Goal: Task Accomplishment & Management: Use online tool/utility

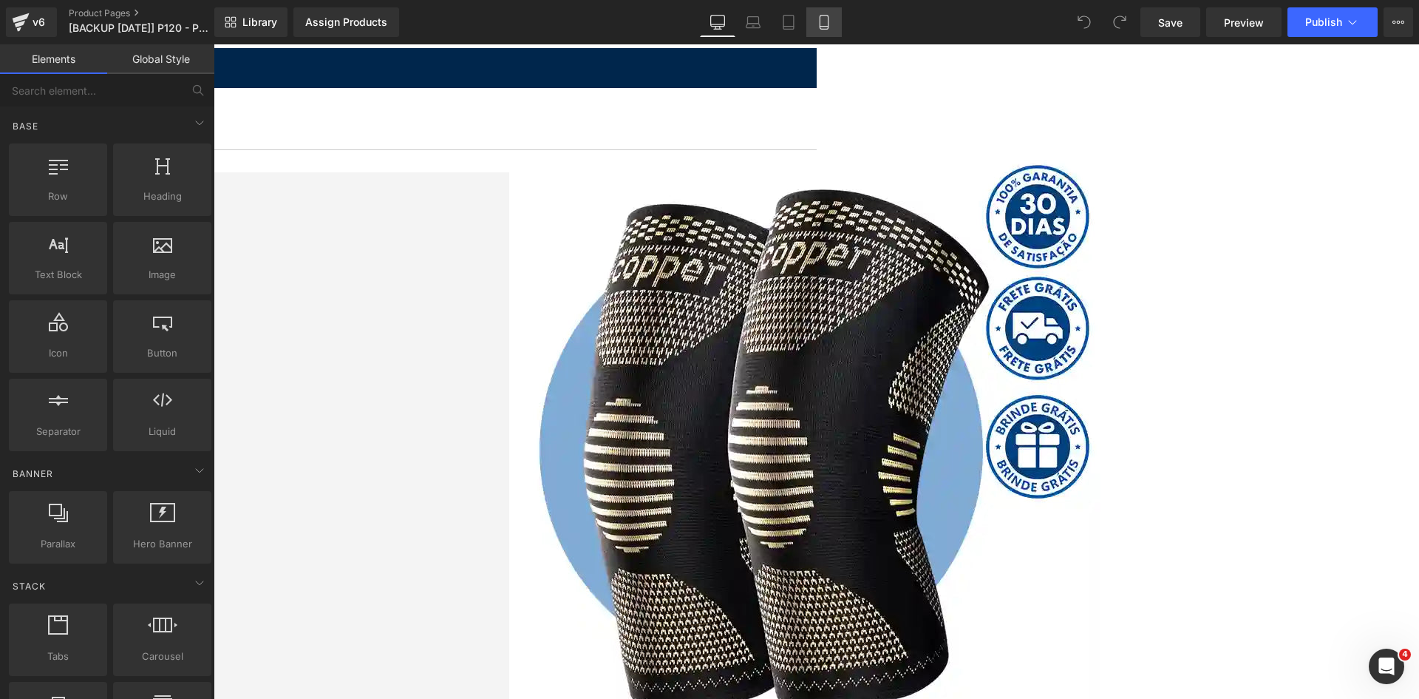
click at [818, 27] on icon at bounding box center [824, 22] width 15 height 15
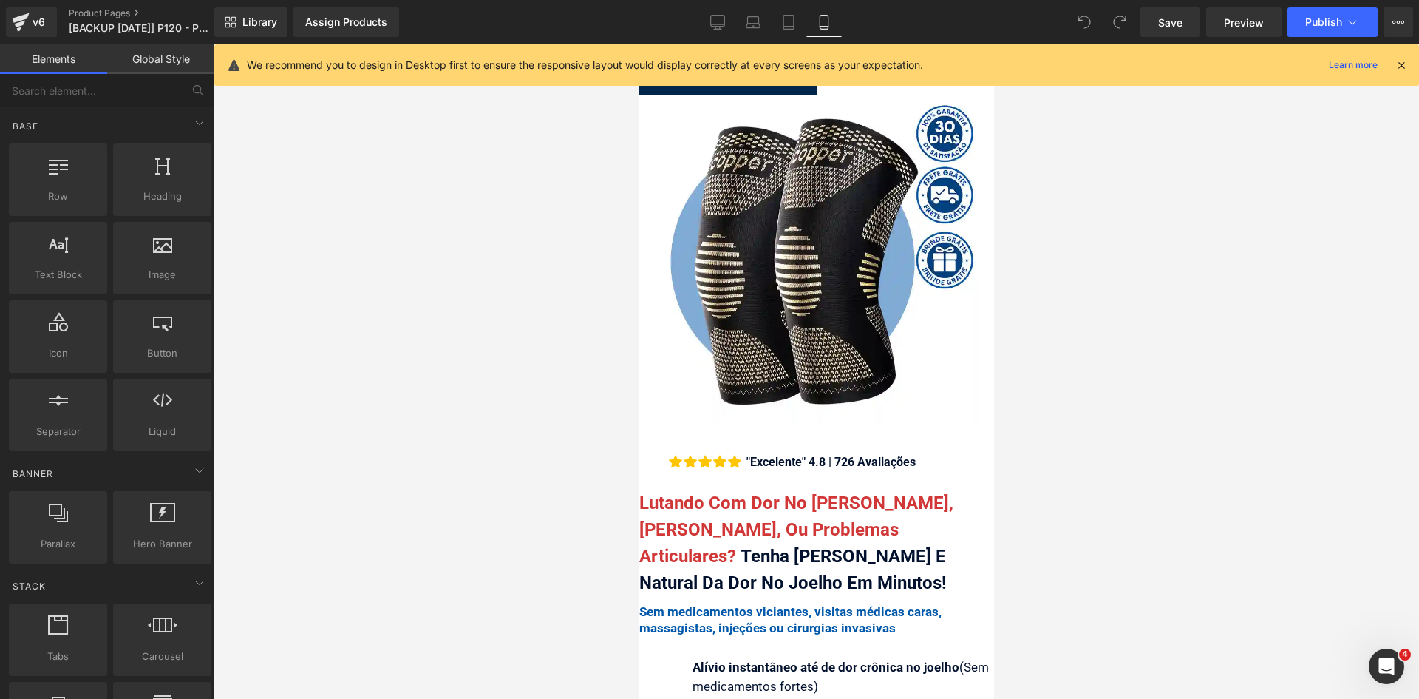
click at [1399, 64] on icon at bounding box center [1401, 64] width 13 height 13
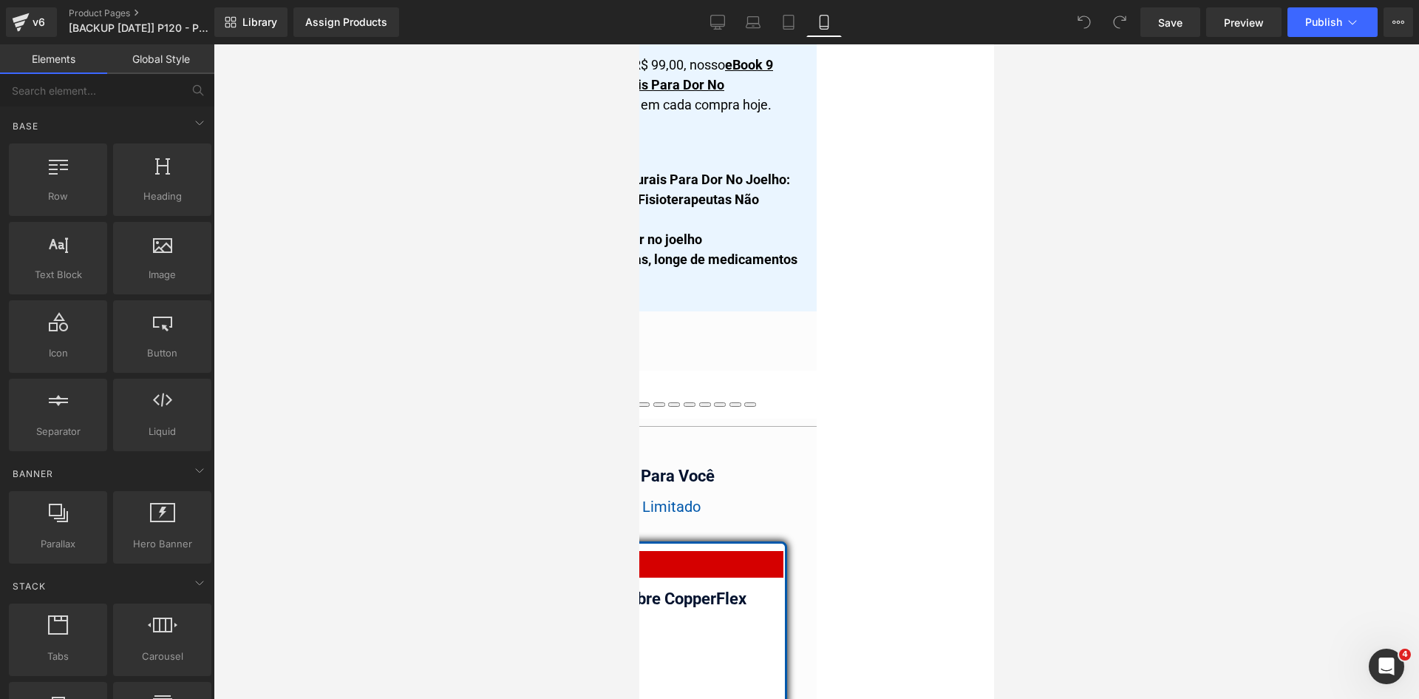
scroll to position [13621, 0]
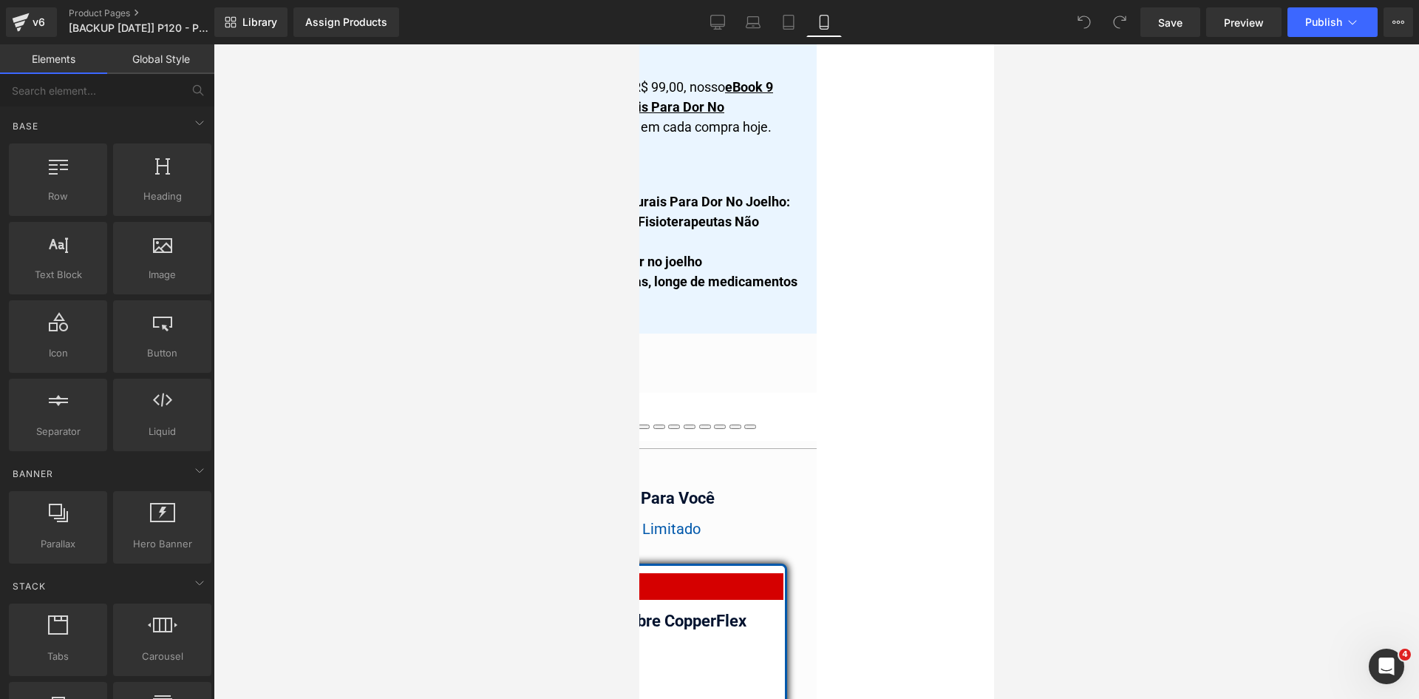
click at [639, 44] on span "Text Block" at bounding box center [639, 44] width 0 height 0
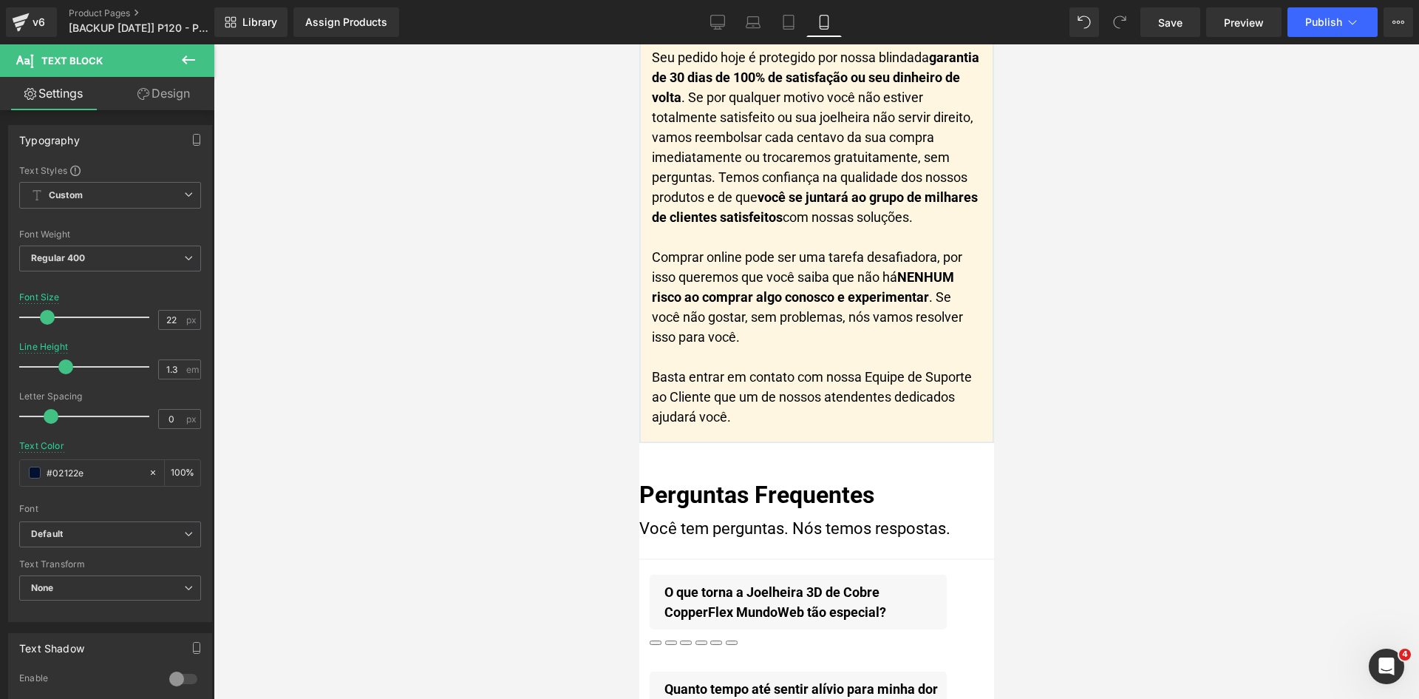
scroll to position [17577, 0]
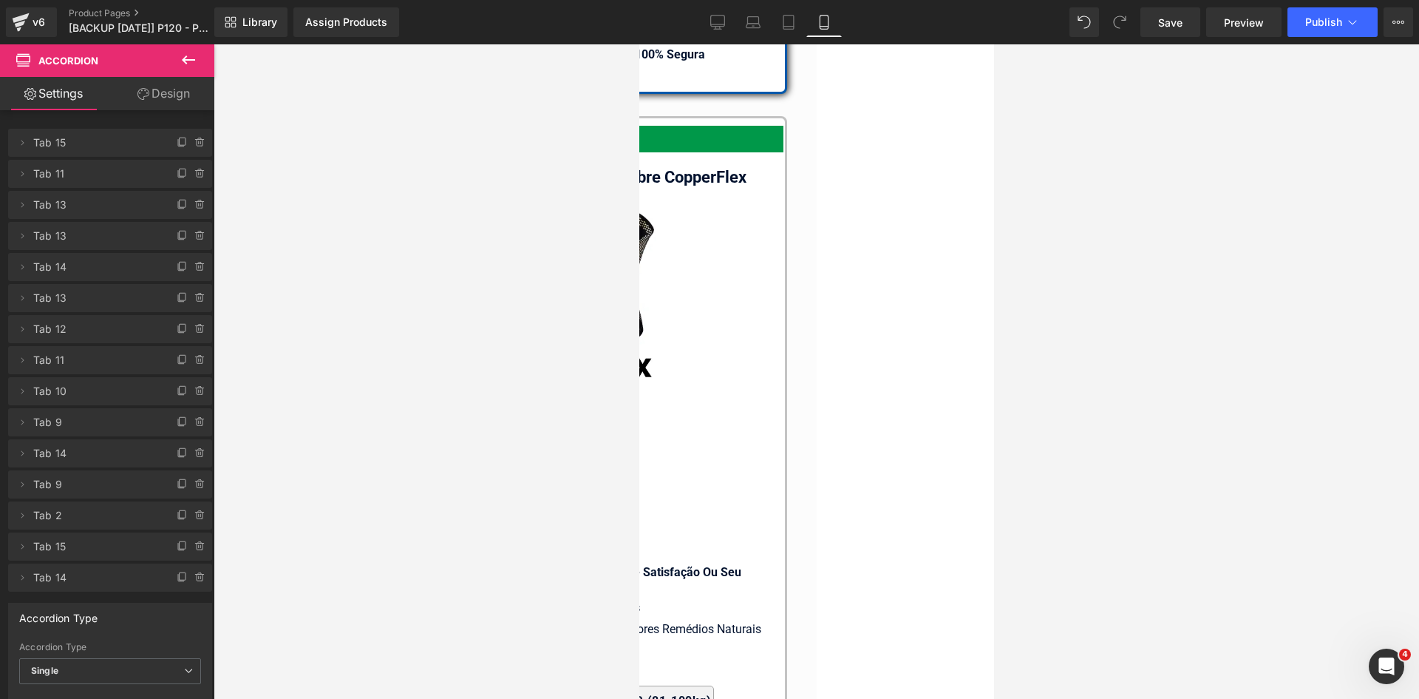
scroll to position [14990, 0]
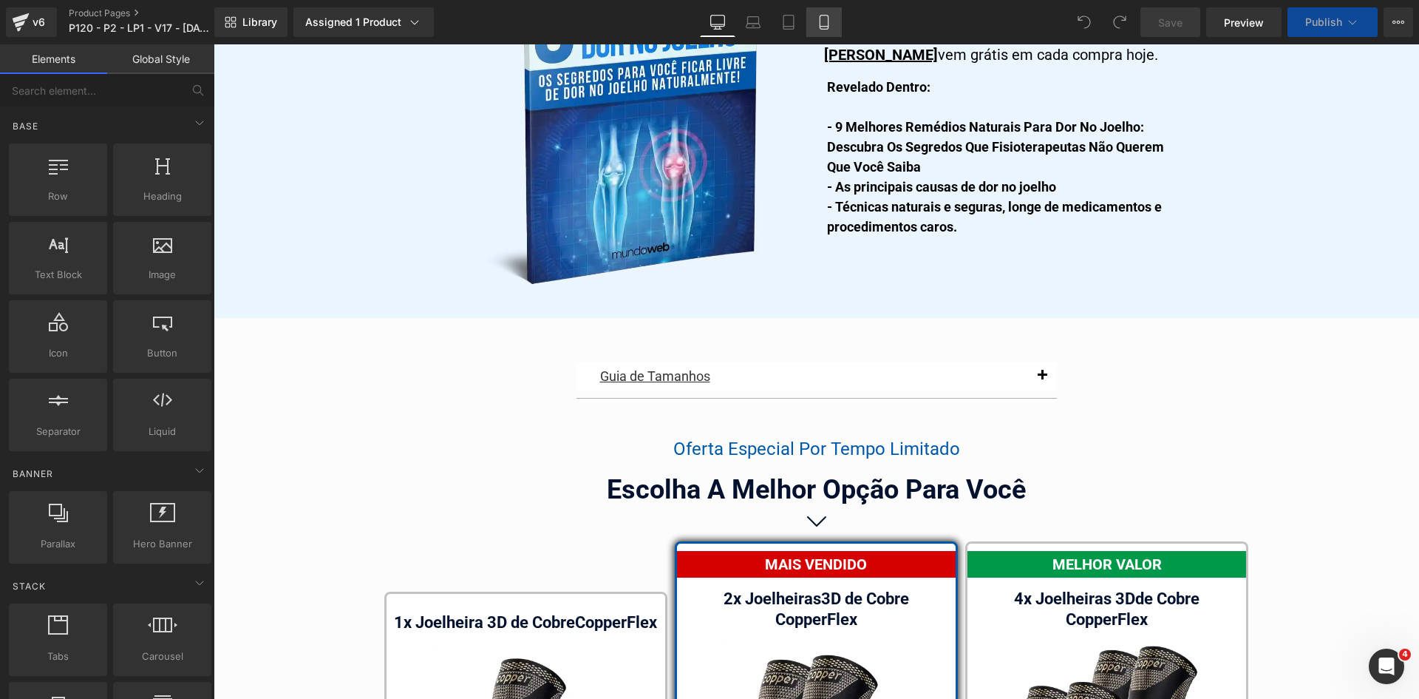
scroll to position [8456, 0]
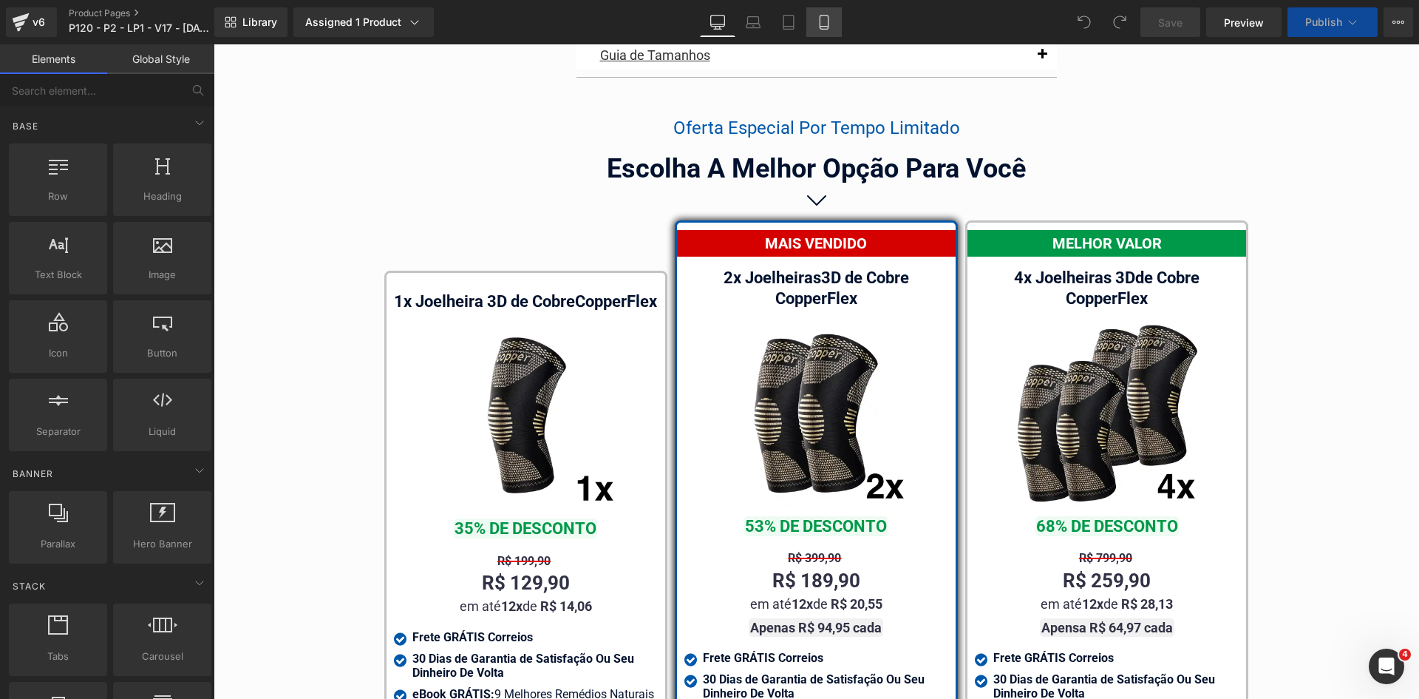
click at [822, 24] on icon at bounding box center [824, 22] width 15 height 15
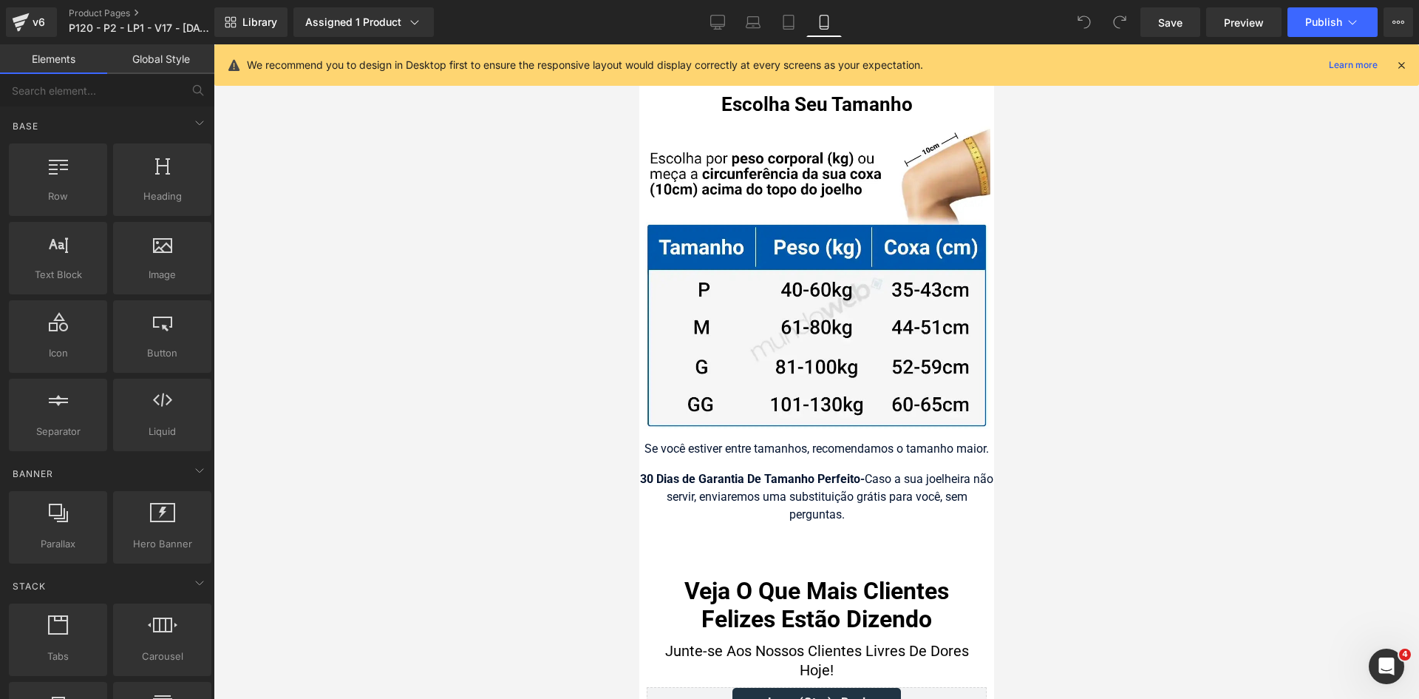
scroll to position [15223, 0]
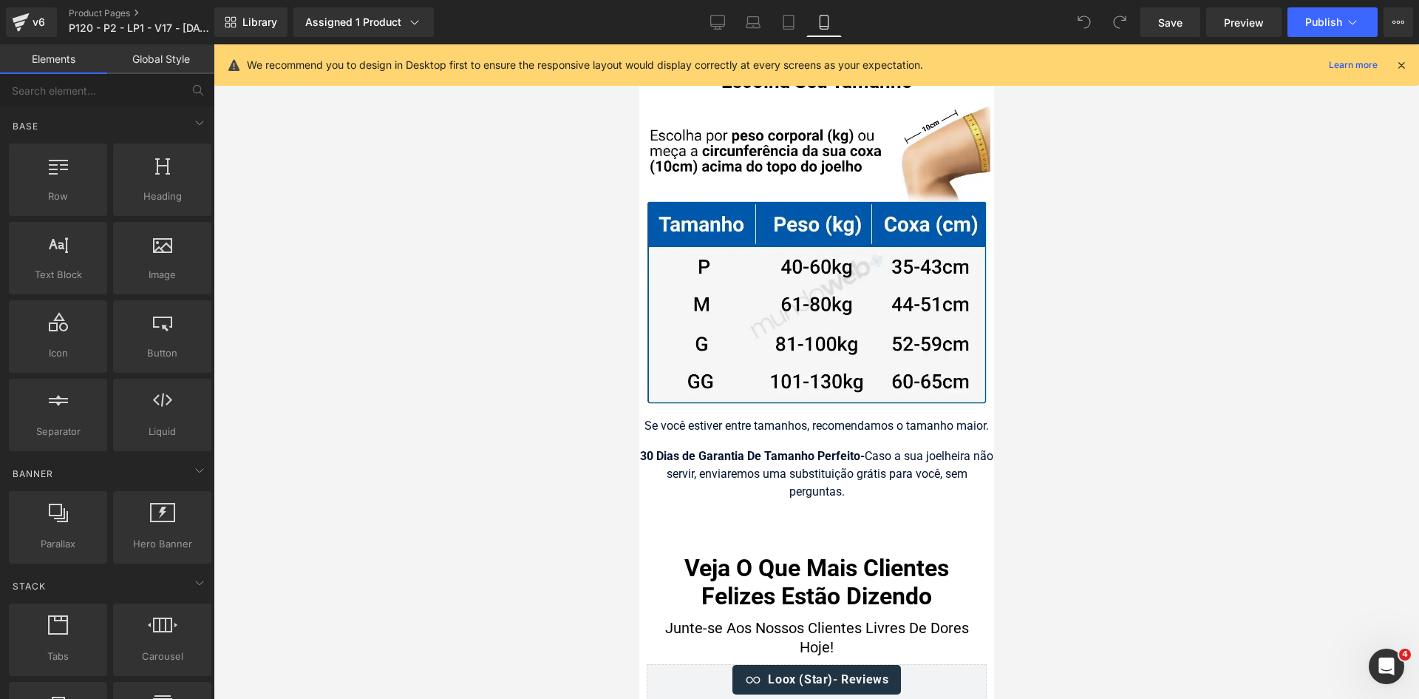
click at [1395, 66] on icon at bounding box center [1401, 64] width 13 height 13
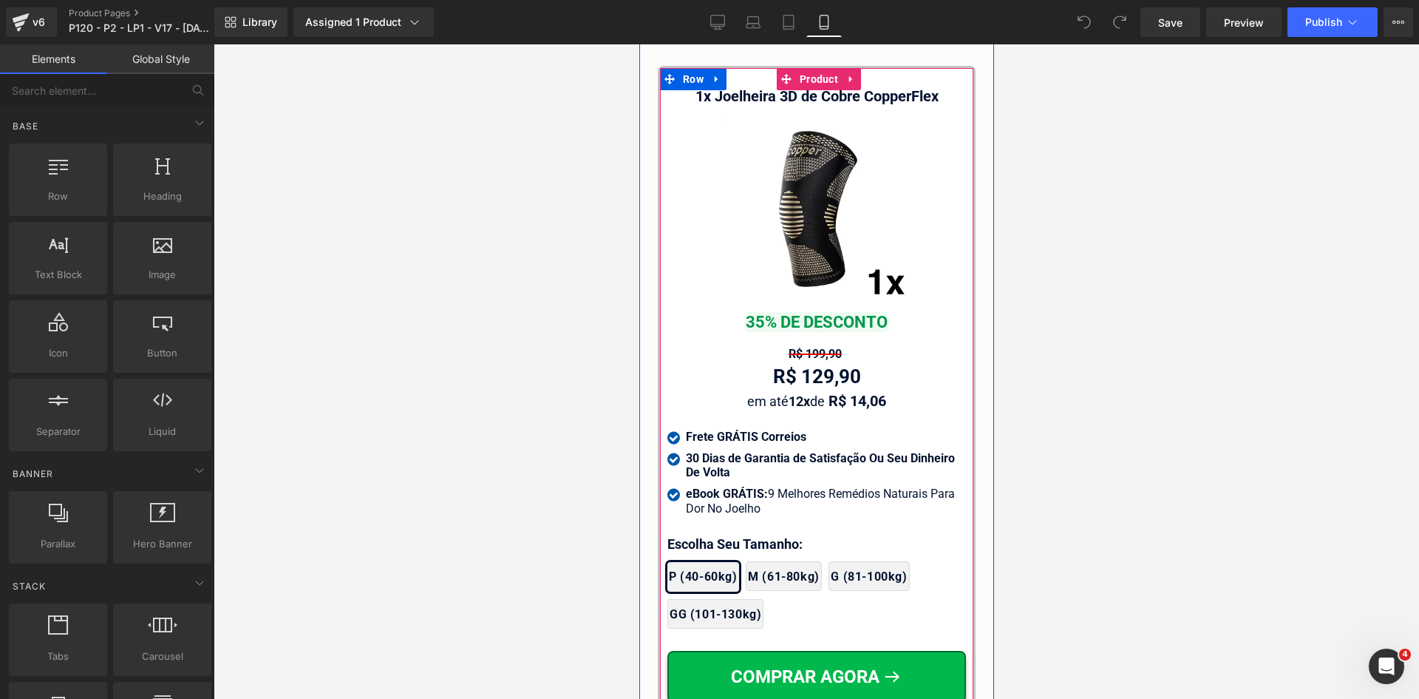
scroll to position [14114, 0]
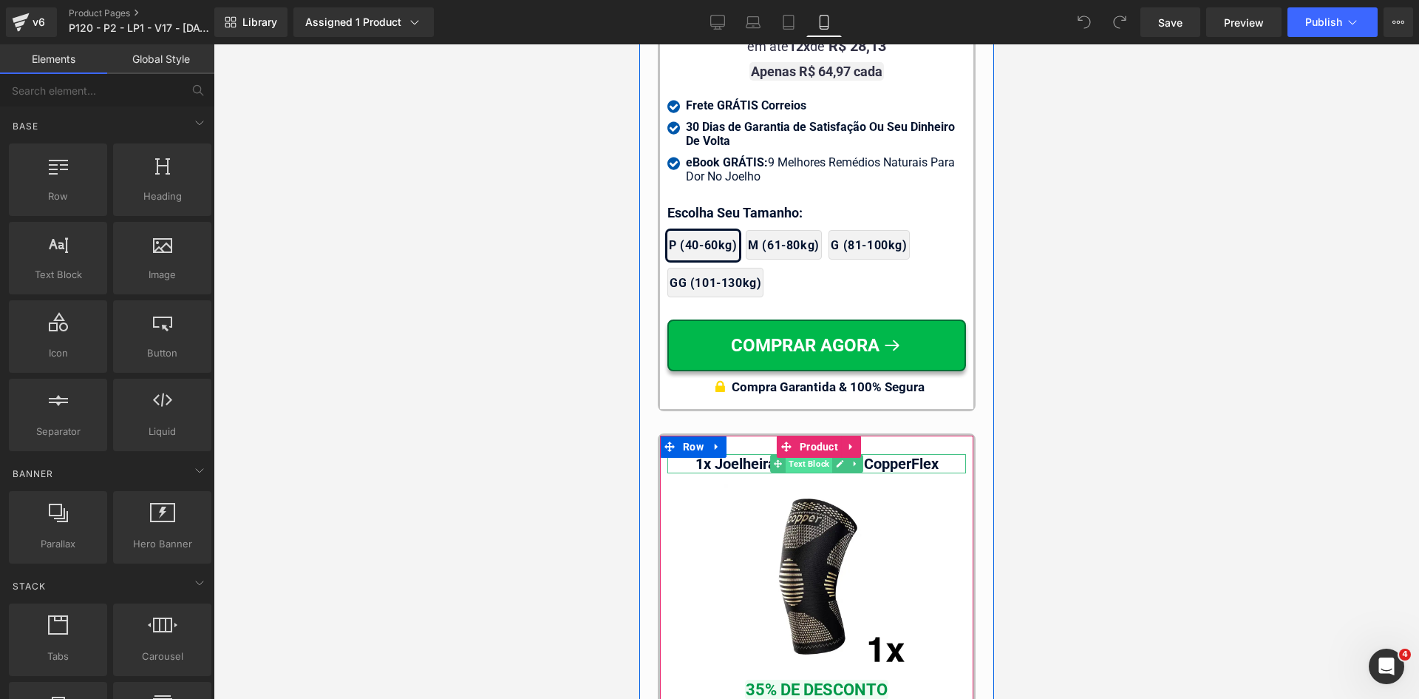
click at [812, 455] on span "Text Block" at bounding box center [808, 464] width 47 height 18
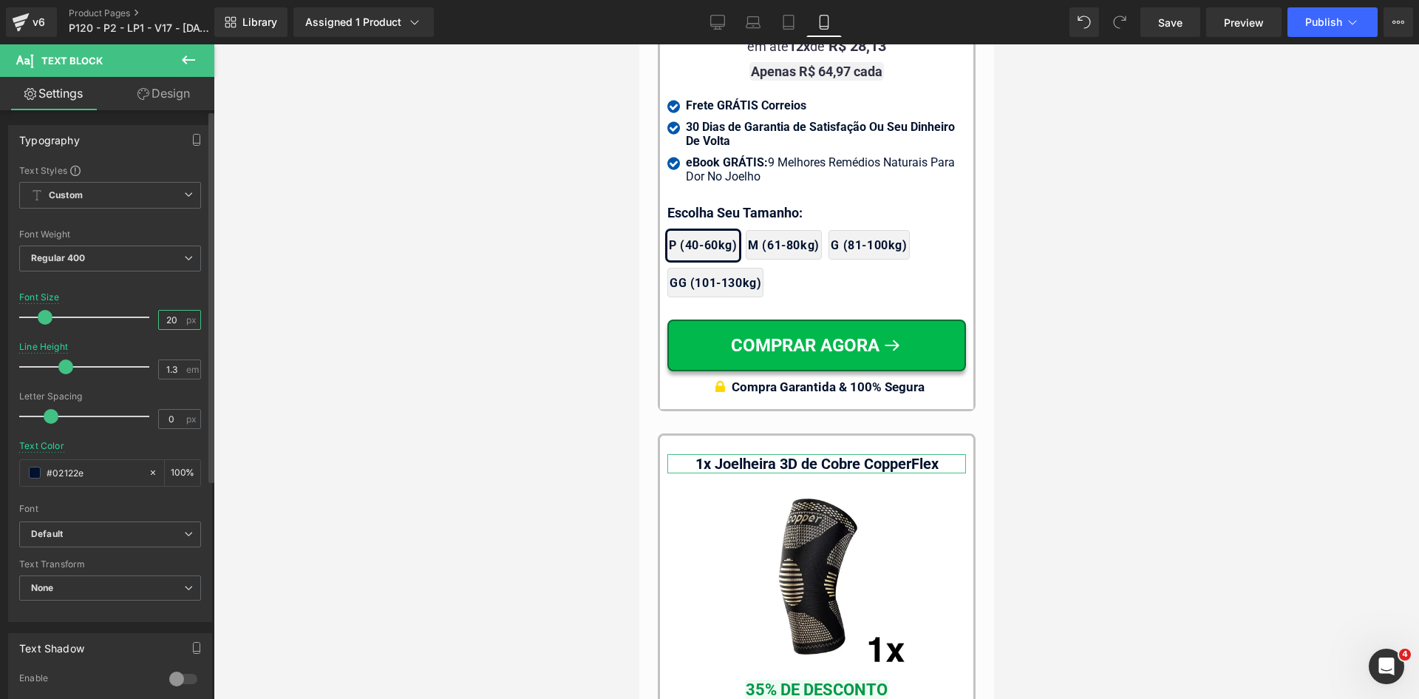
type input "22"
drag, startPoint x: 169, startPoint y: 322, endPoint x: 178, endPoint y: 321, distance: 9.6
click at [178, 321] on input "22" at bounding box center [172, 319] width 26 height 18
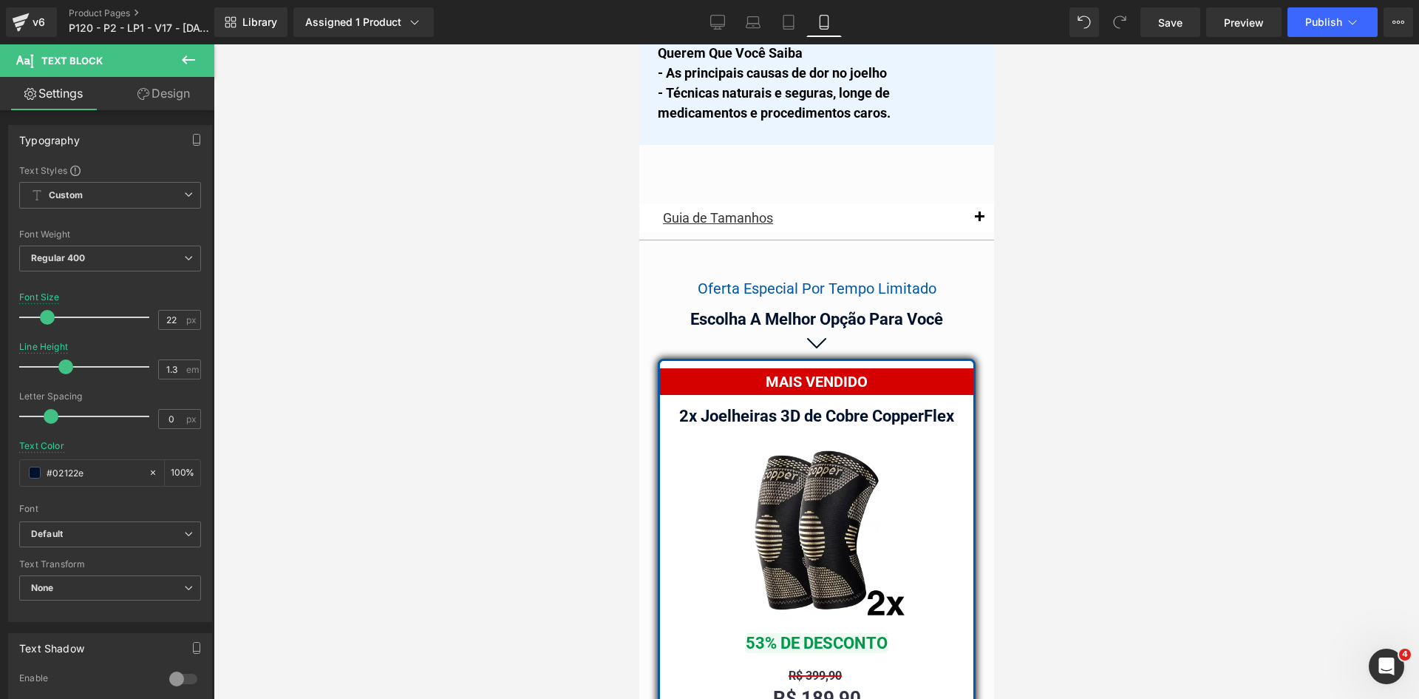
scroll to position [12635, 0]
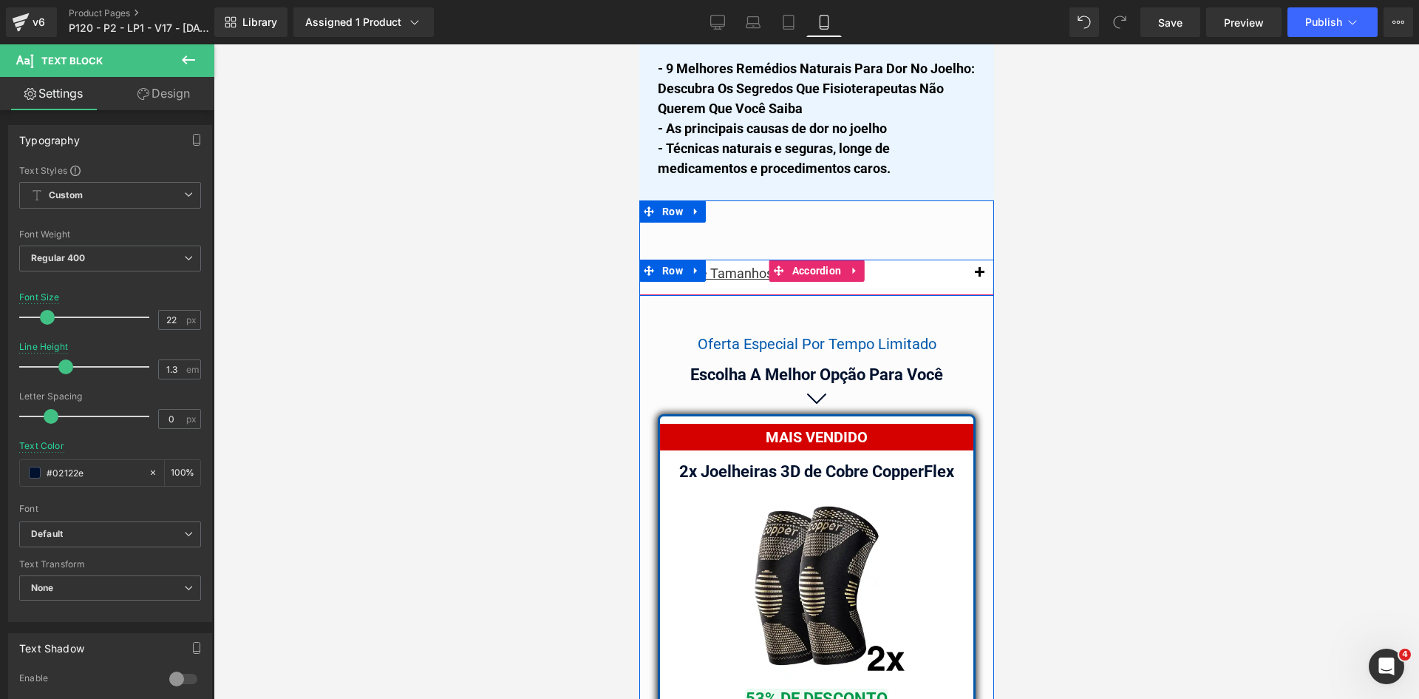
click at [979, 276] on span "button" at bounding box center [979, 276] width 0 height 0
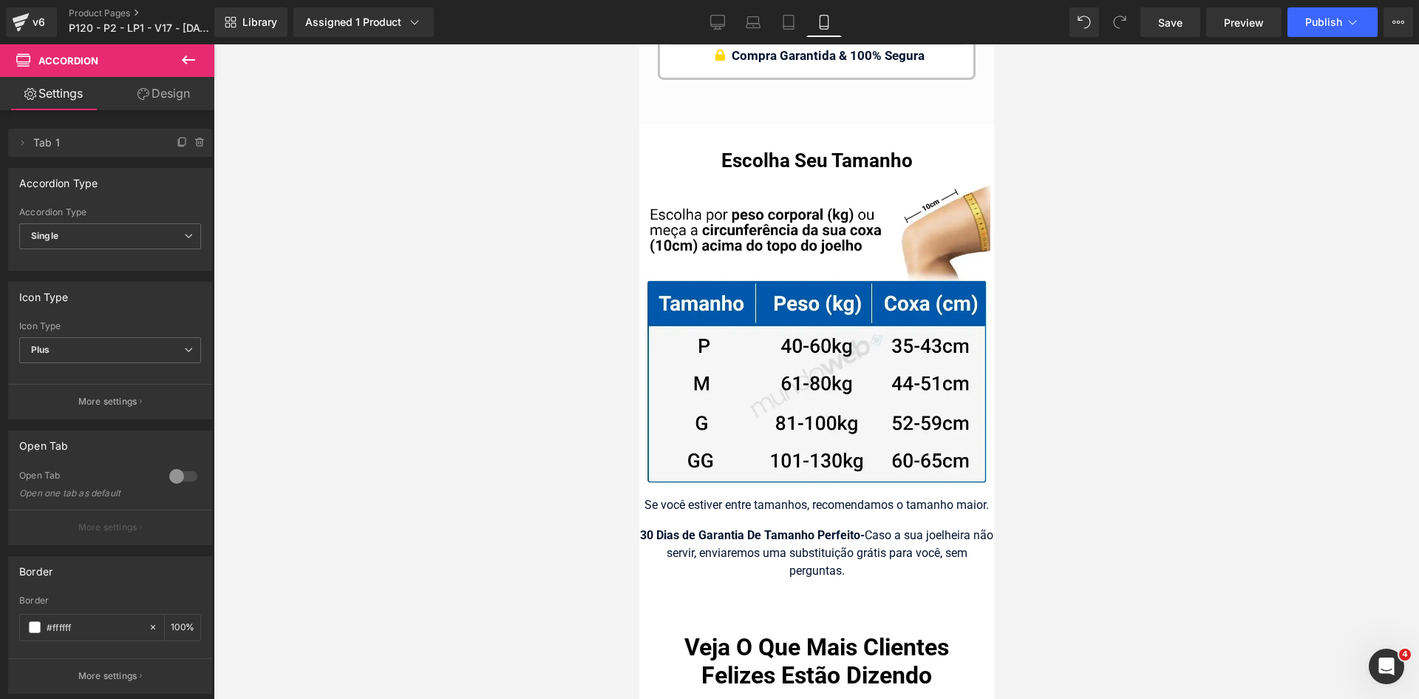
scroll to position [15590, 0]
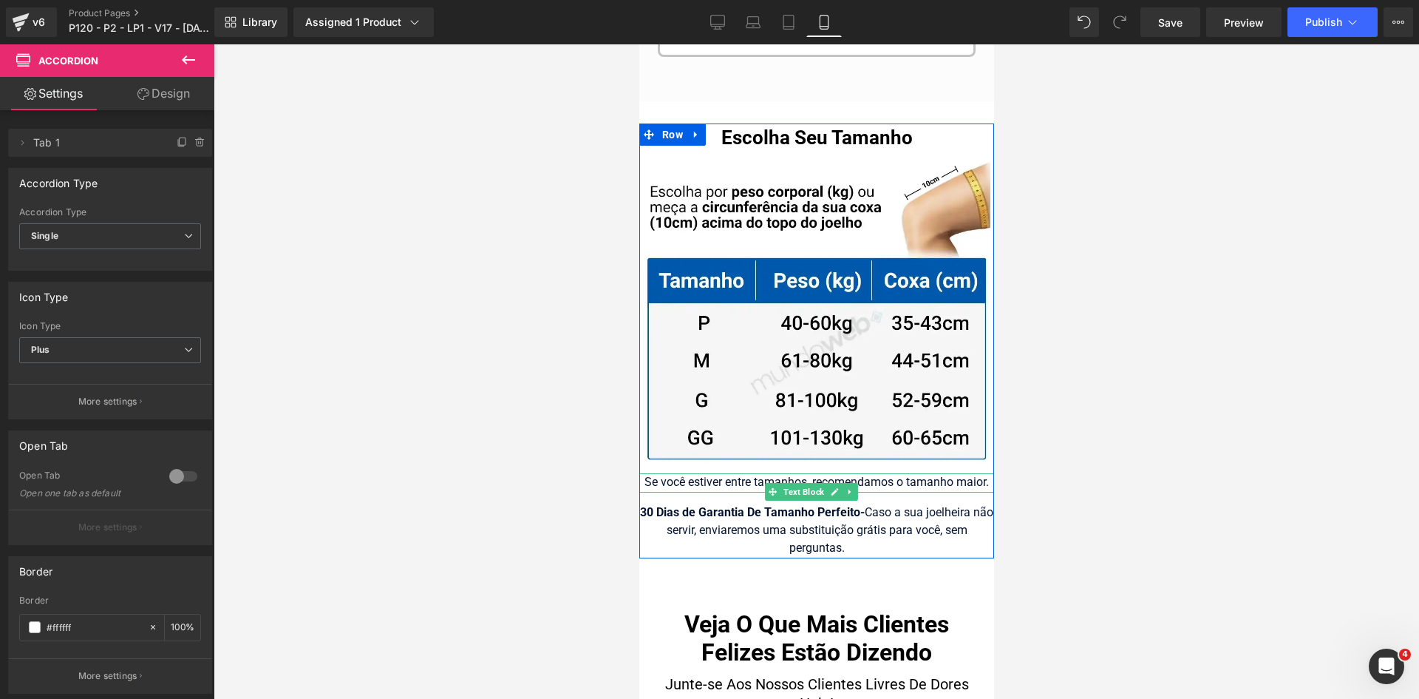
click at [891, 473] on div "Se você estiver entre tamanhos, recomendamos o tamanho maior." at bounding box center [816, 482] width 355 height 19
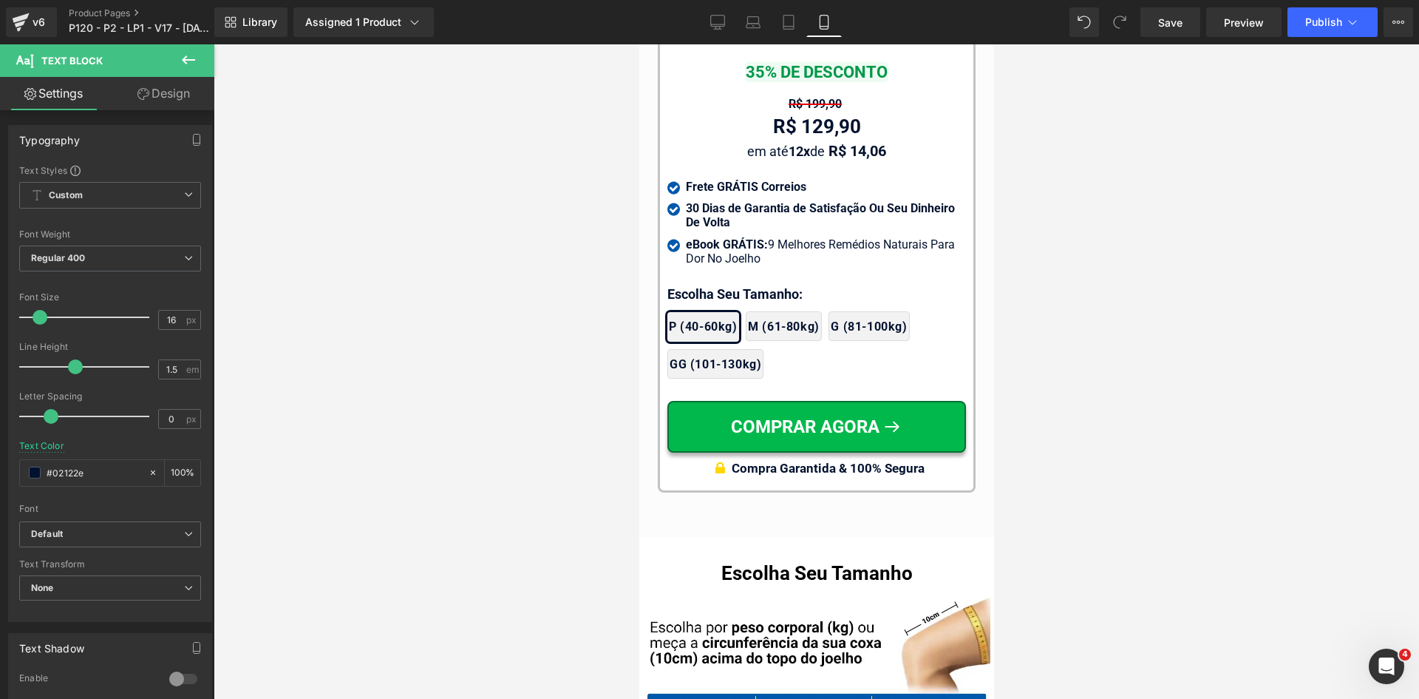
scroll to position [15146, 0]
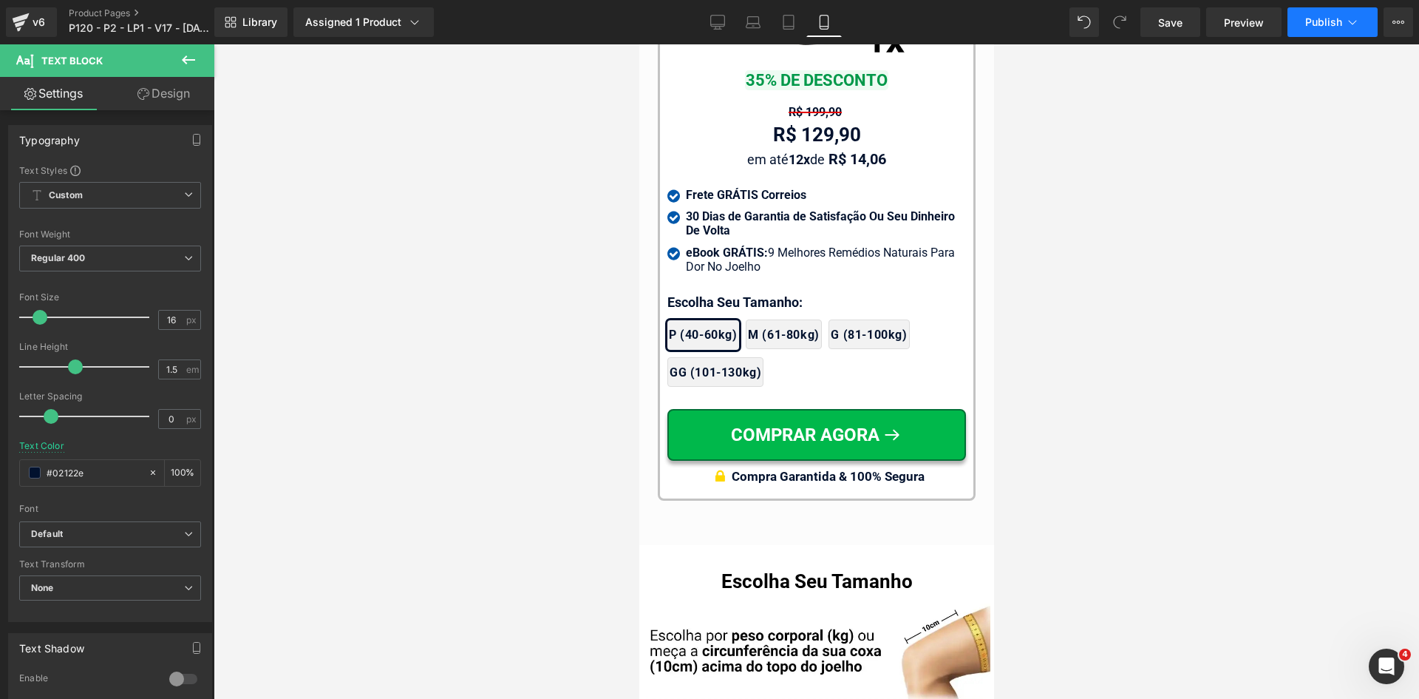
click at [1325, 22] on span "Publish" at bounding box center [1324, 22] width 37 height 12
drag, startPoint x: 1002, startPoint y: 256, endPoint x: 217, endPoint y: 273, distance: 785.3
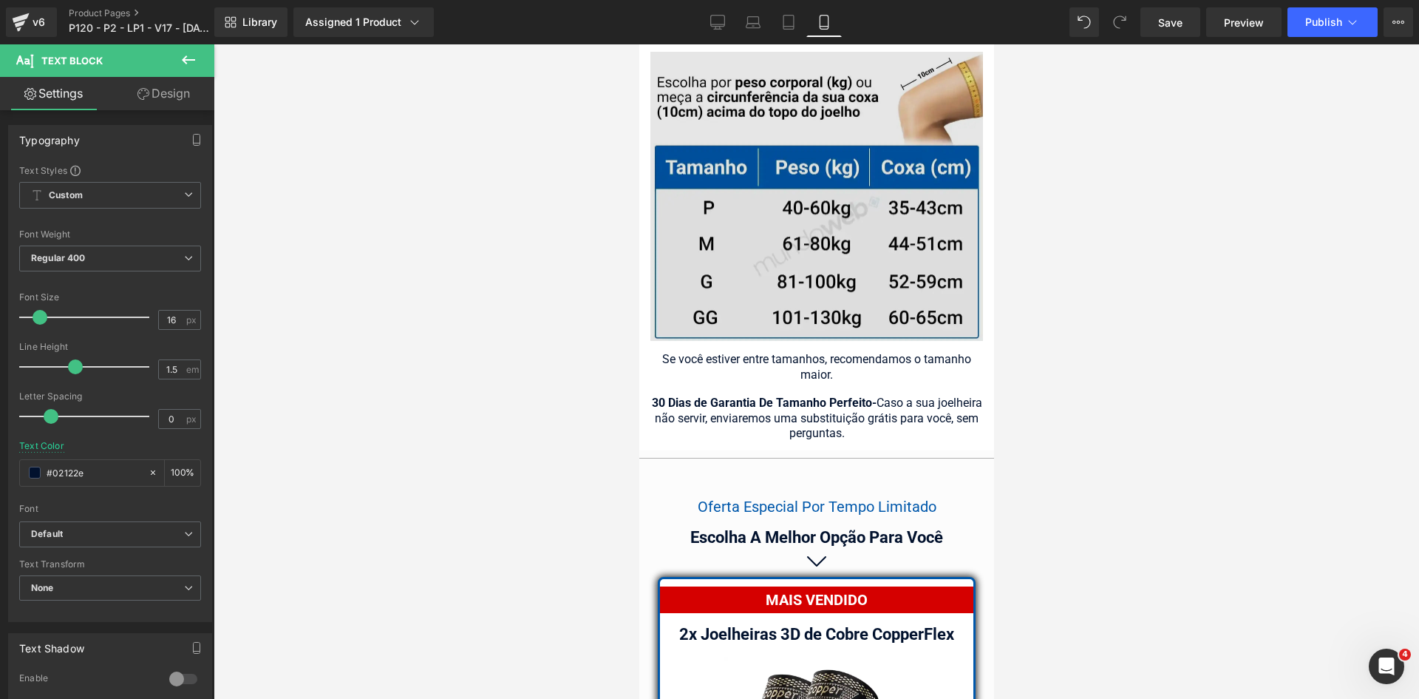
scroll to position [12781, 0]
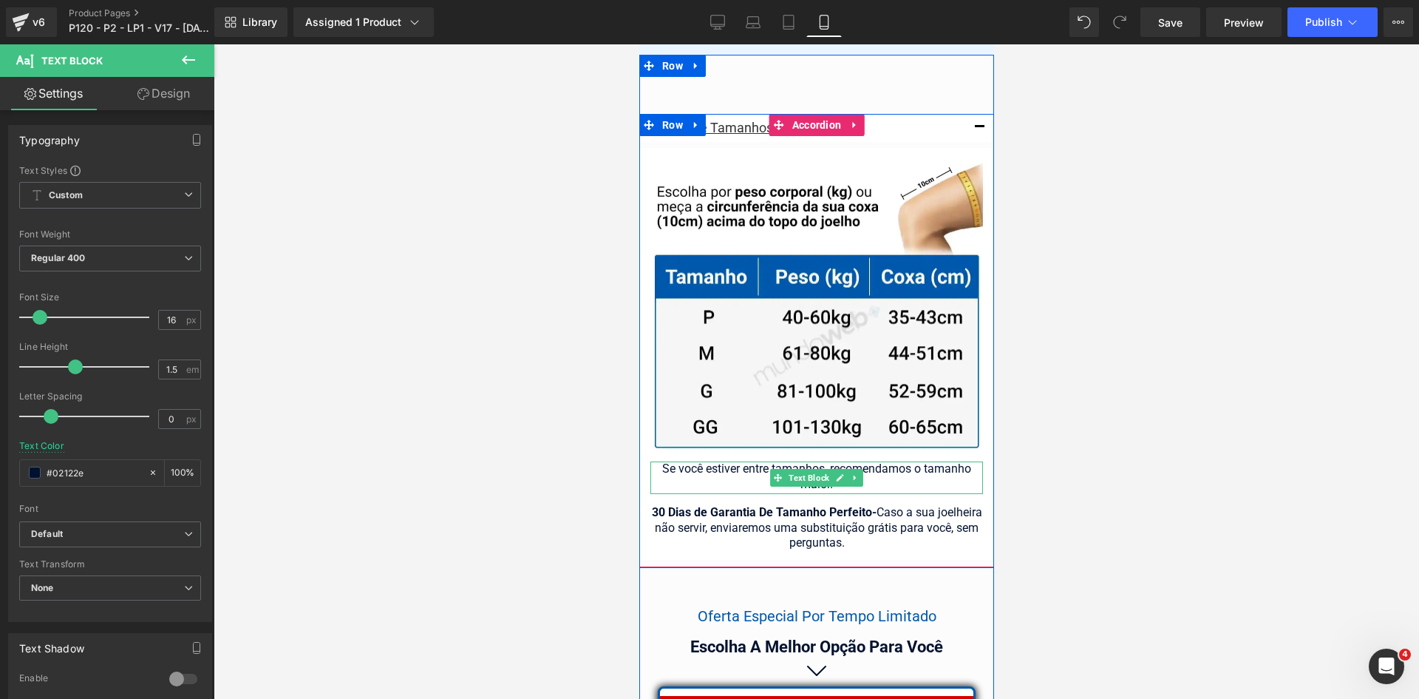
click at [889, 461] on div "Se você estiver entre tamanhos, recomendamos o tamanho maior." at bounding box center [816, 477] width 333 height 33
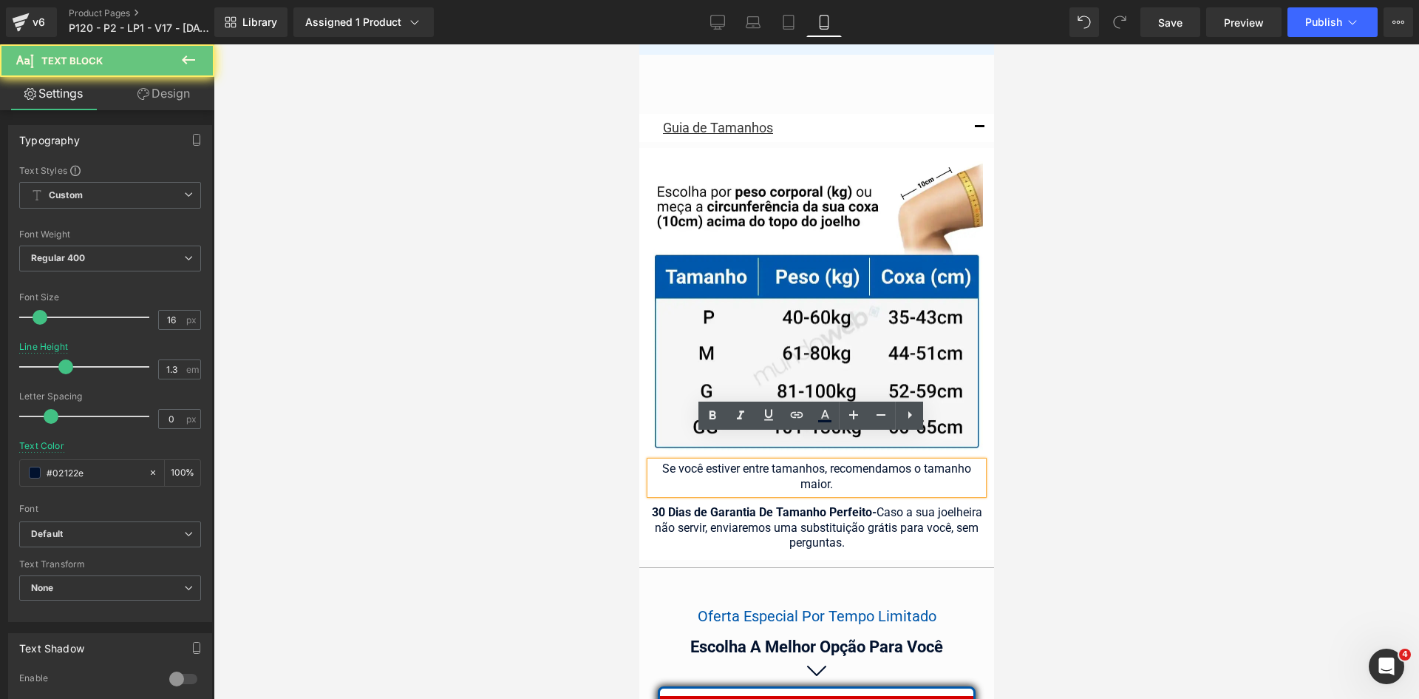
click at [889, 461] on div "Se você estiver entre tamanhos, recomendamos o tamanho maior." at bounding box center [816, 477] width 333 height 33
click at [888, 461] on div "Se você estiver entre tamanhos, recomendamos o tamanho maior." at bounding box center [816, 477] width 333 height 33
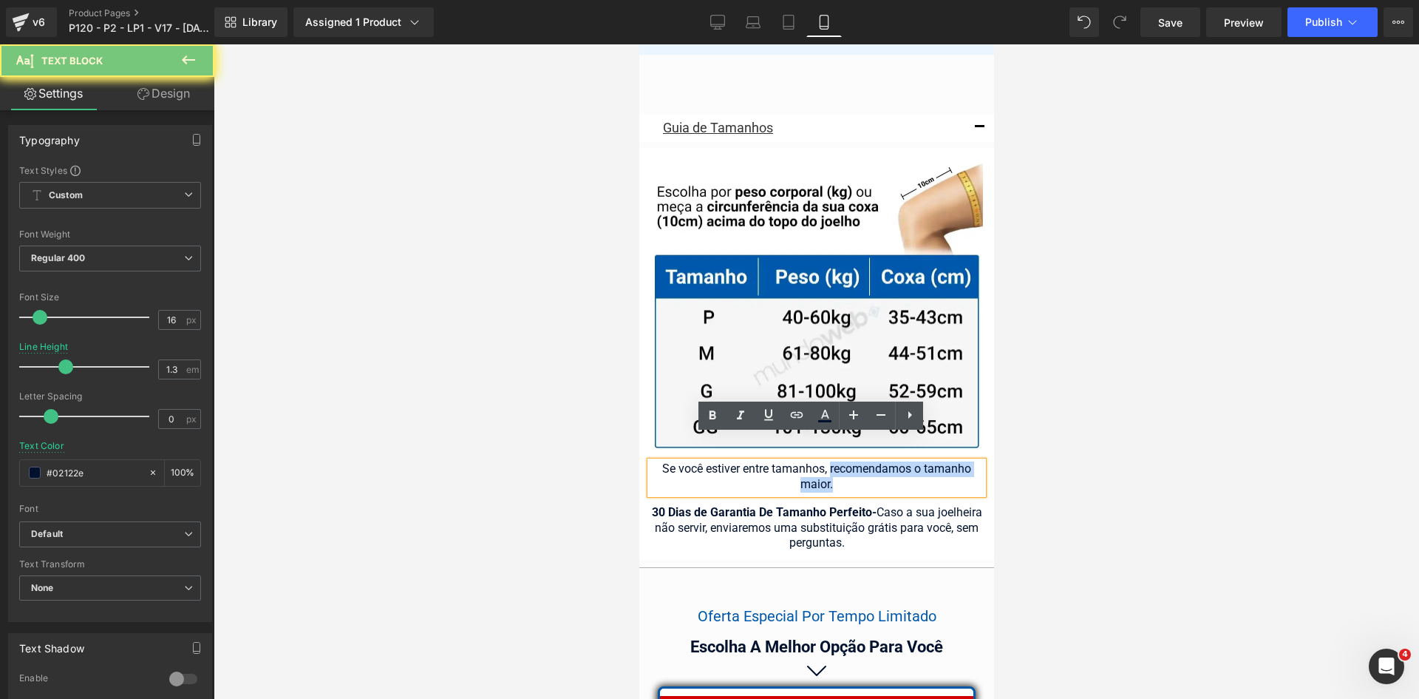
click at [886, 461] on div "Se você estiver entre tamanhos, recomendamos o tamanho maior." at bounding box center [816, 477] width 333 height 33
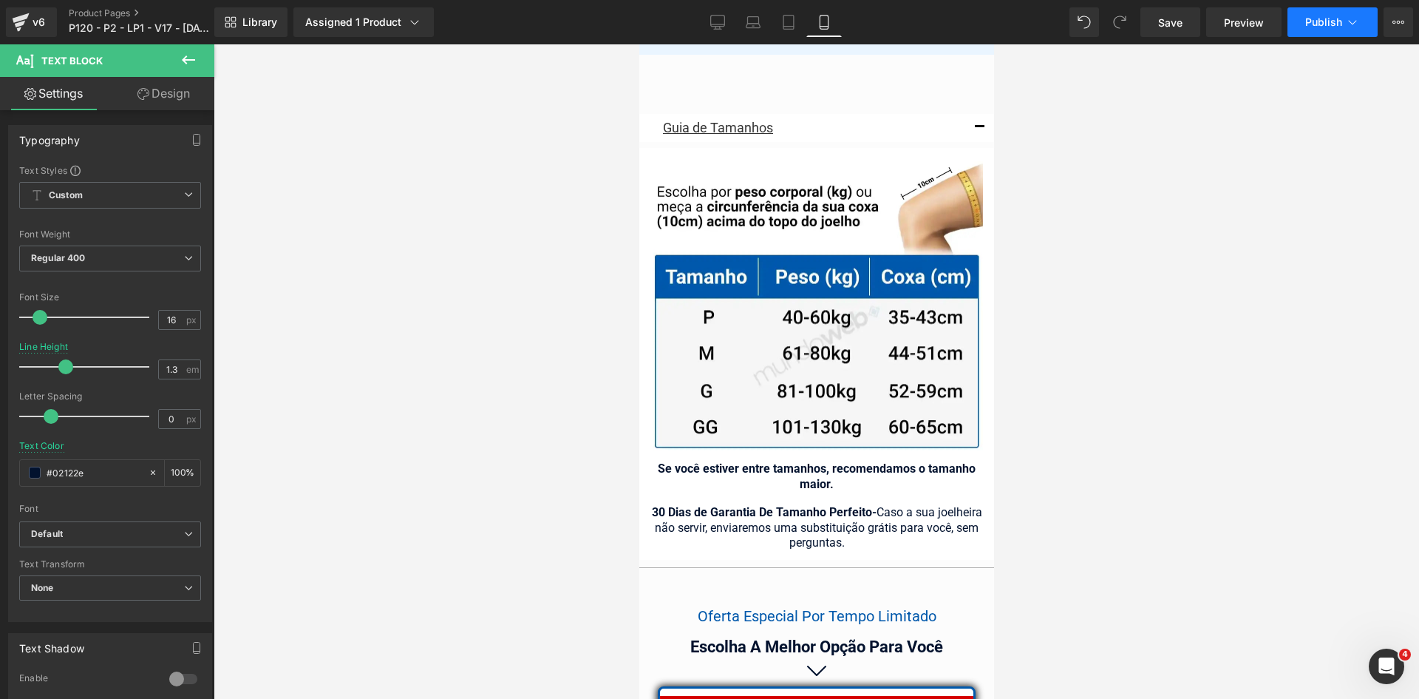
click at [1319, 26] on span "Publish" at bounding box center [1324, 22] width 37 height 12
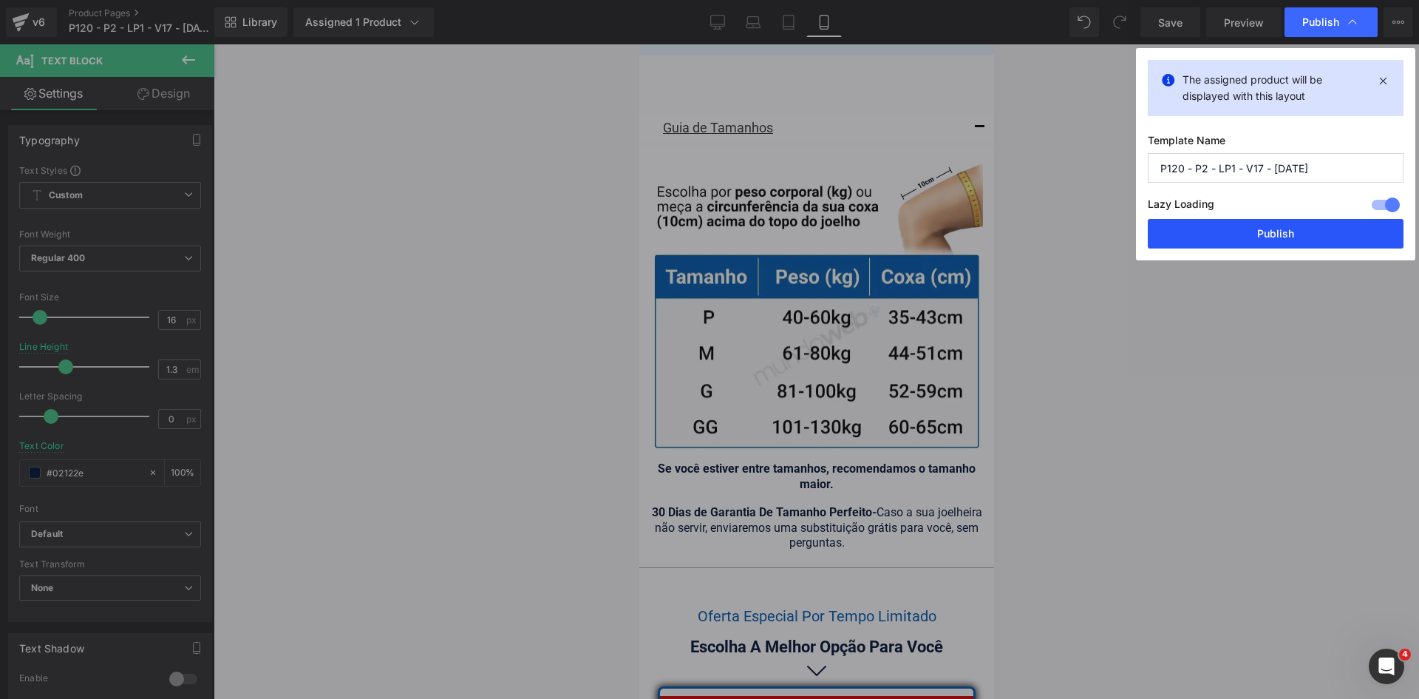
click at [1263, 237] on button "Publish" at bounding box center [1276, 234] width 256 height 30
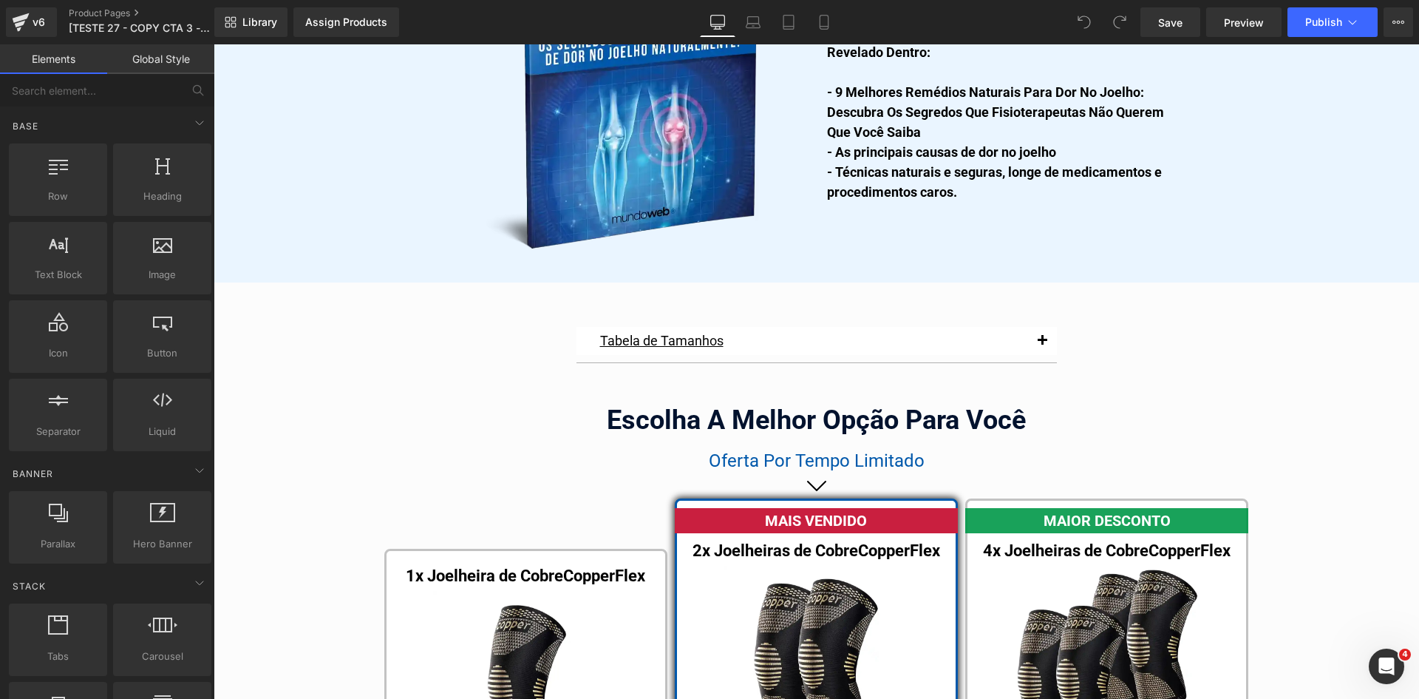
scroll to position [8159, 0]
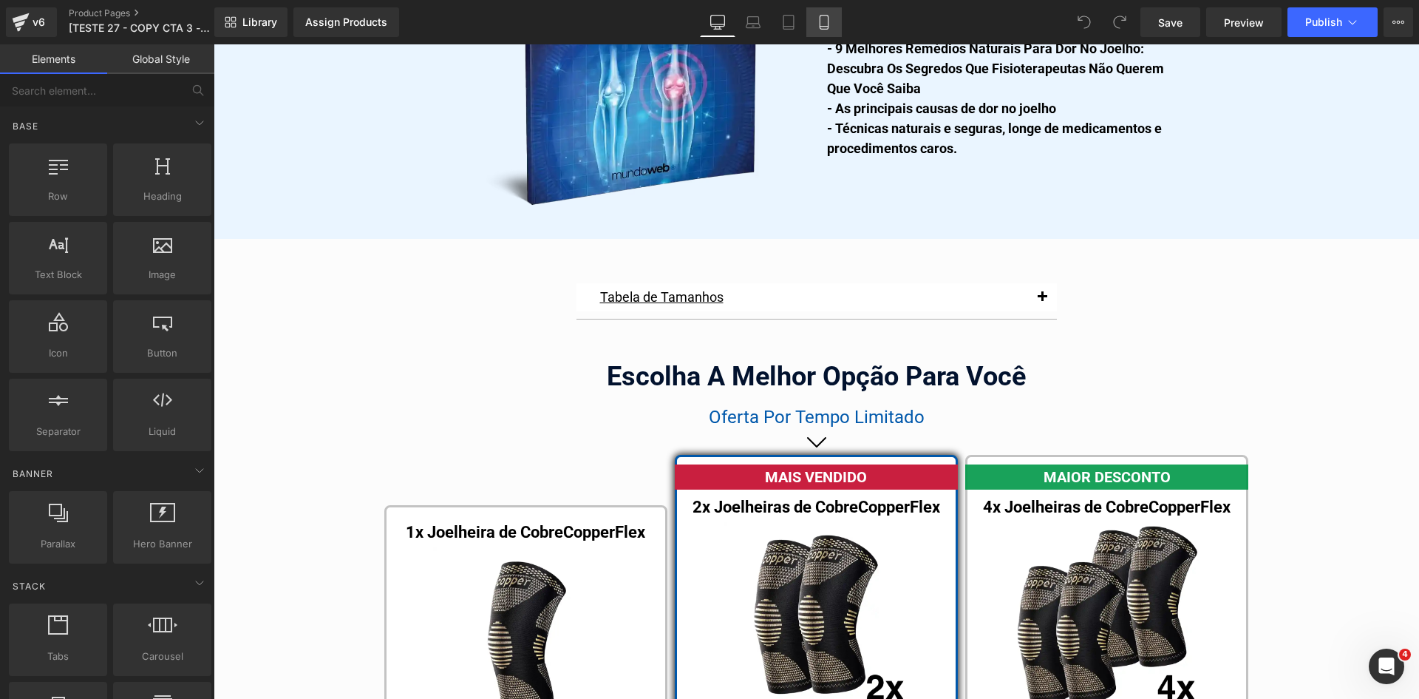
drag, startPoint x: 828, startPoint y: 28, endPoint x: 235, endPoint y: 82, distance: 595.3
click at [828, 28] on icon at bounding box center [824, 22] width 15 height 15
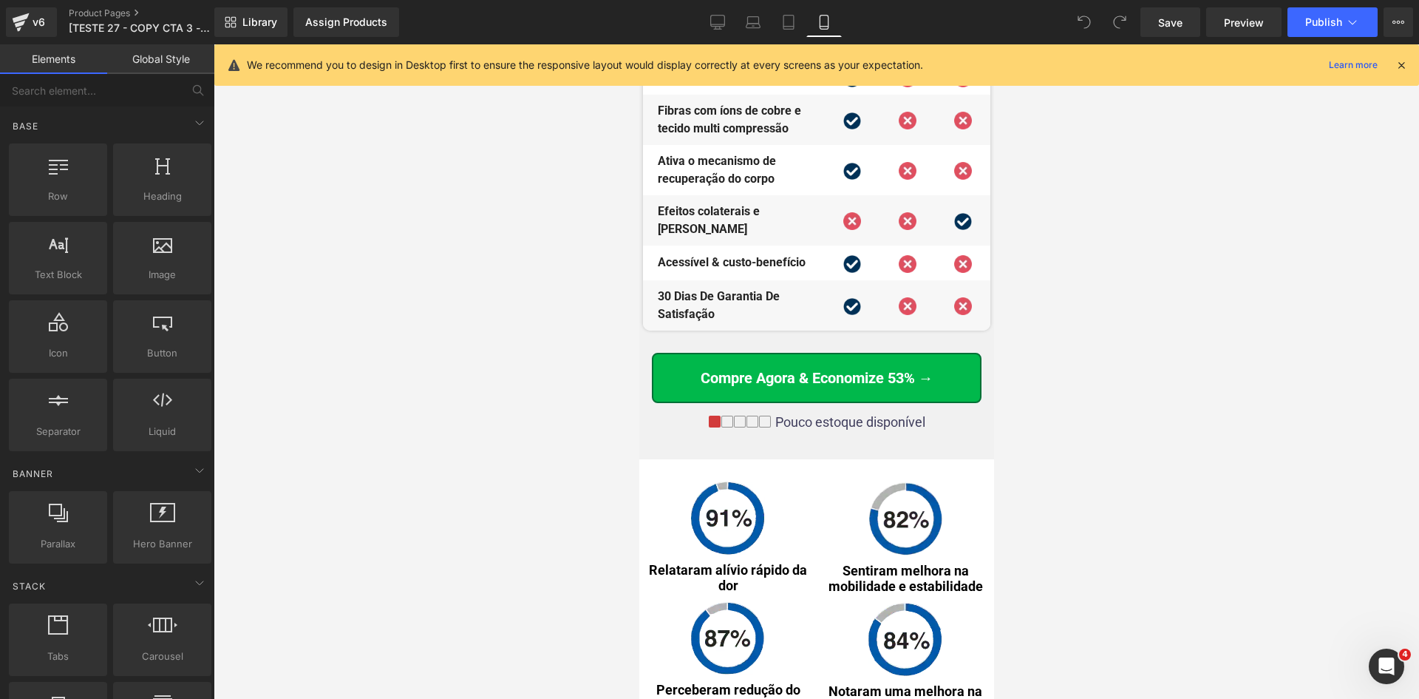
scroll to position [8131, 0]
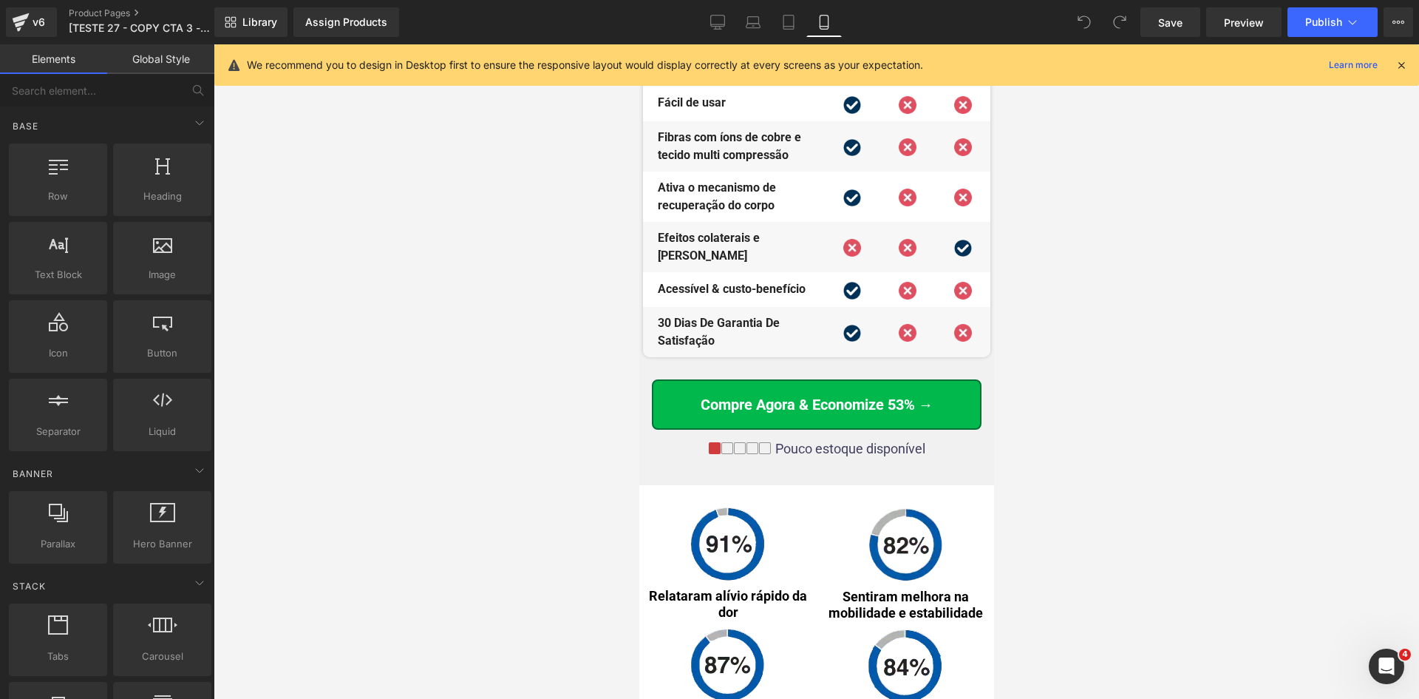
drag, startPoint x: 1402, startPoint y: 66, endPoint x: 1099, endPoint y: 163, distance: 318.2
click at [1401, 66] on icon at bounding box center [1401, 64] width 13 height 13
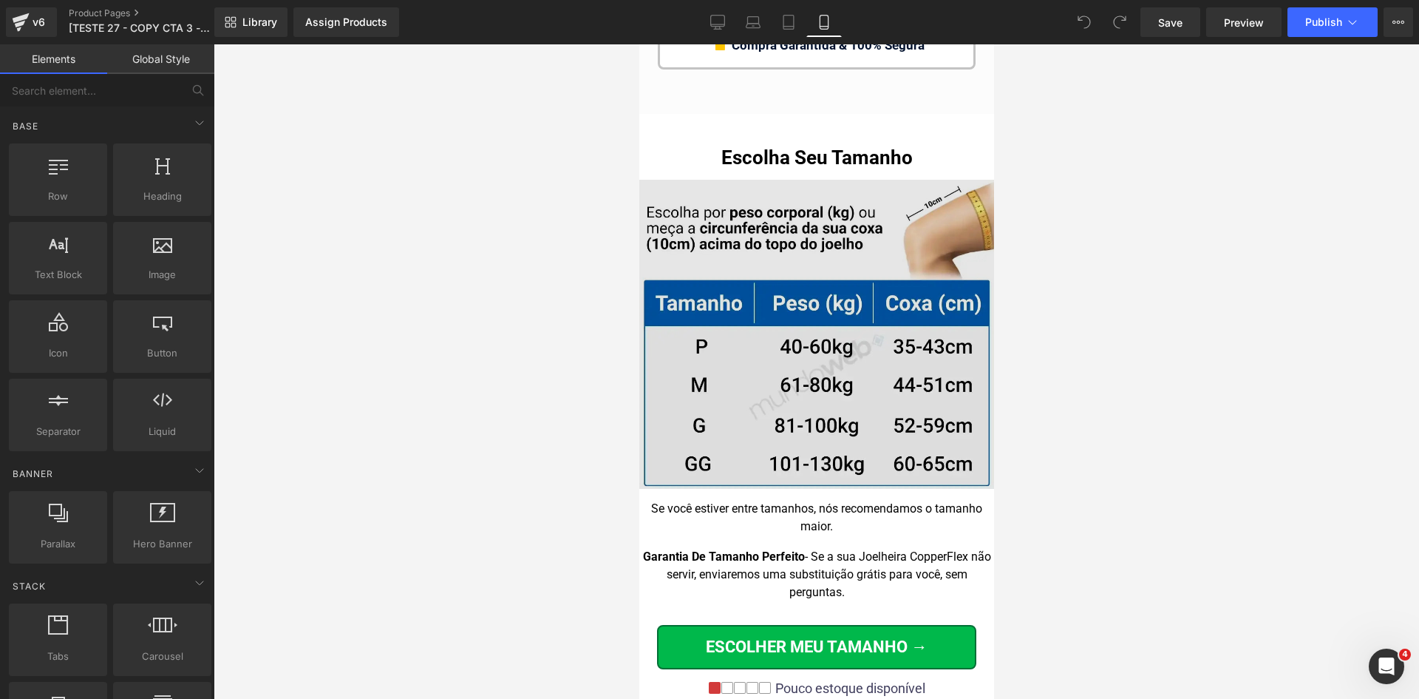
scroll to position [15370, 0]
